Goal: Find specific page/section: Find specific page/section

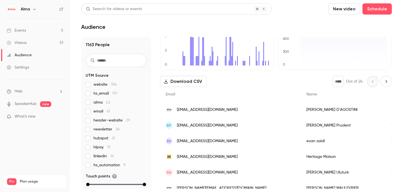
scroll to position [58, 0]
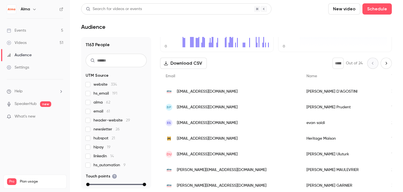
click at [58, 30] on link "Events 5" at bounding box center [35, 30] width 70 height 12
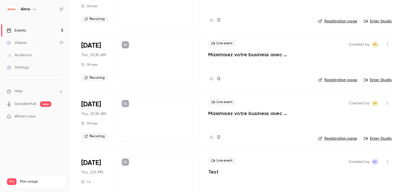
scroll to position [145, 0]
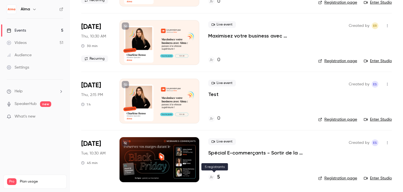
click at [217, 175] on div "5" at bounding box center [214, 177] width 12 height 8
